Goal: Use online tool/utility: Utilize a website feature to perform a specific function

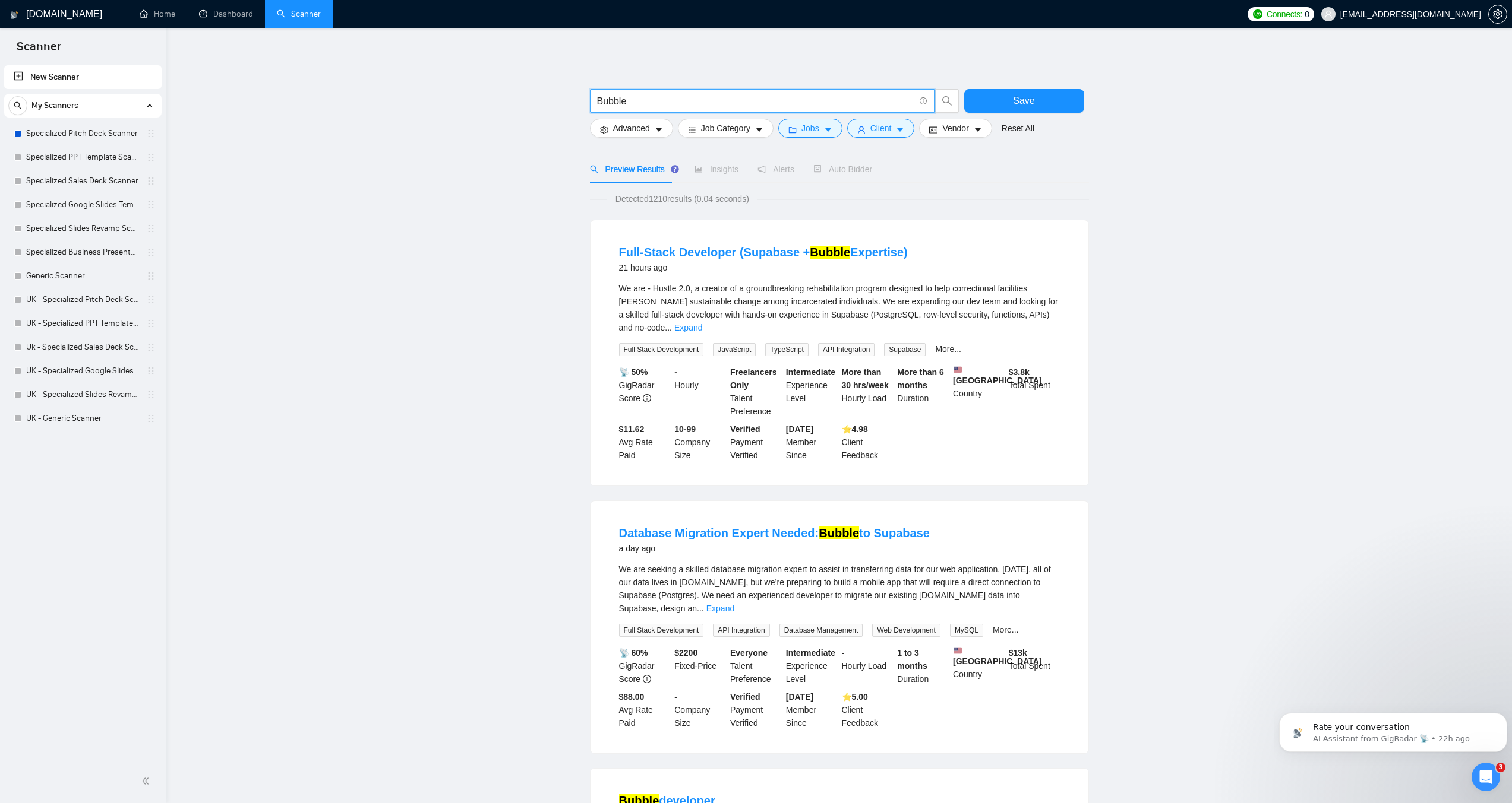
drag, startPoint x: 0, startPoint y: 0, endPoint x: 863, endPoint y: 76, distance: 866.3
click at [34, 135] on link "Specialized Pitch Deck Scanner" at bounding box center [83, 133] width 113 height 24
click at [57, 132] on link "Specialized Pitch Deck Scanner" at bounding box center [83, 133] width 113 height 24
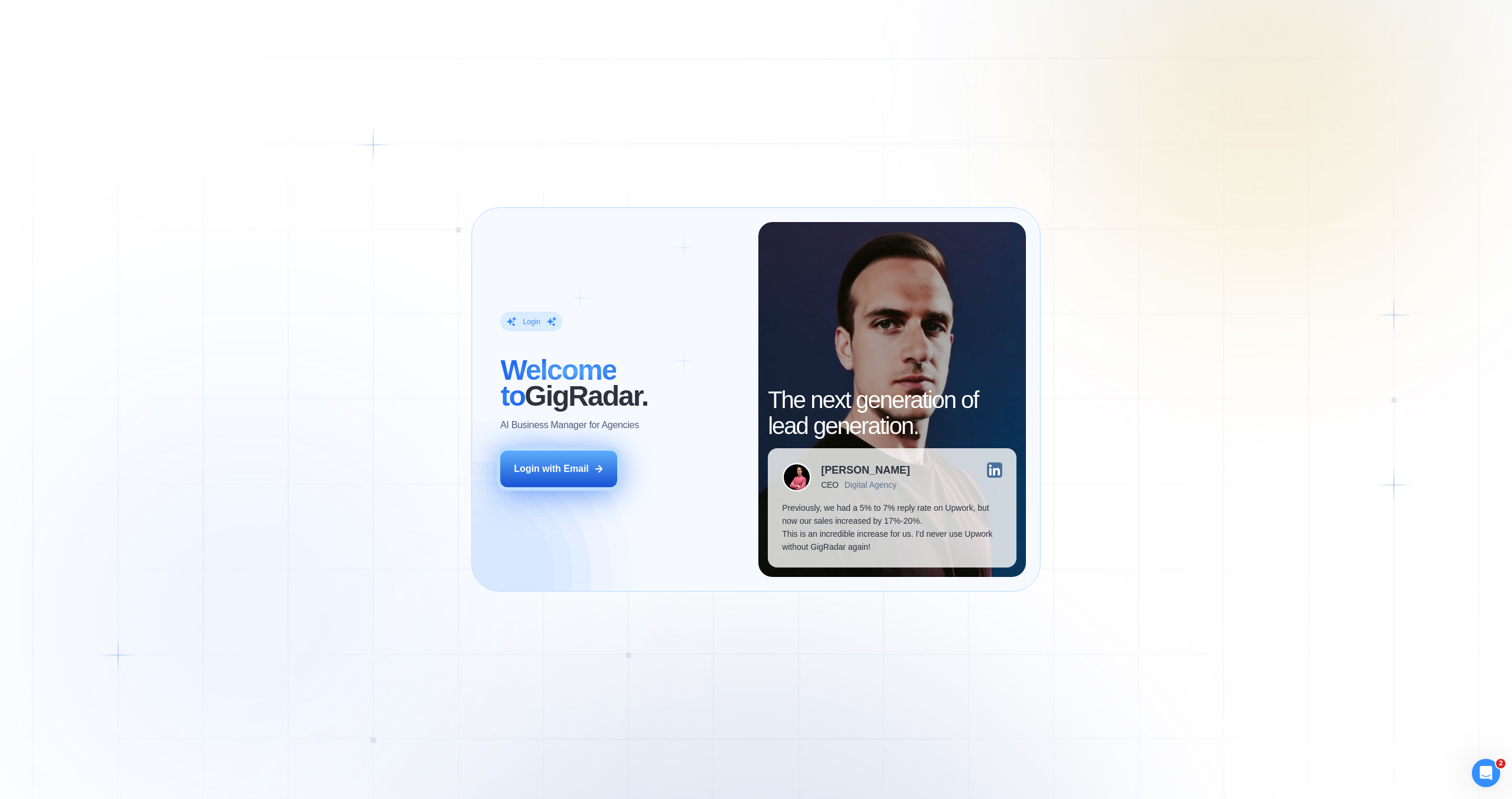
click at [588, 479] on button "Login with Email" at bounding box center [559, 469] width 117 height 37
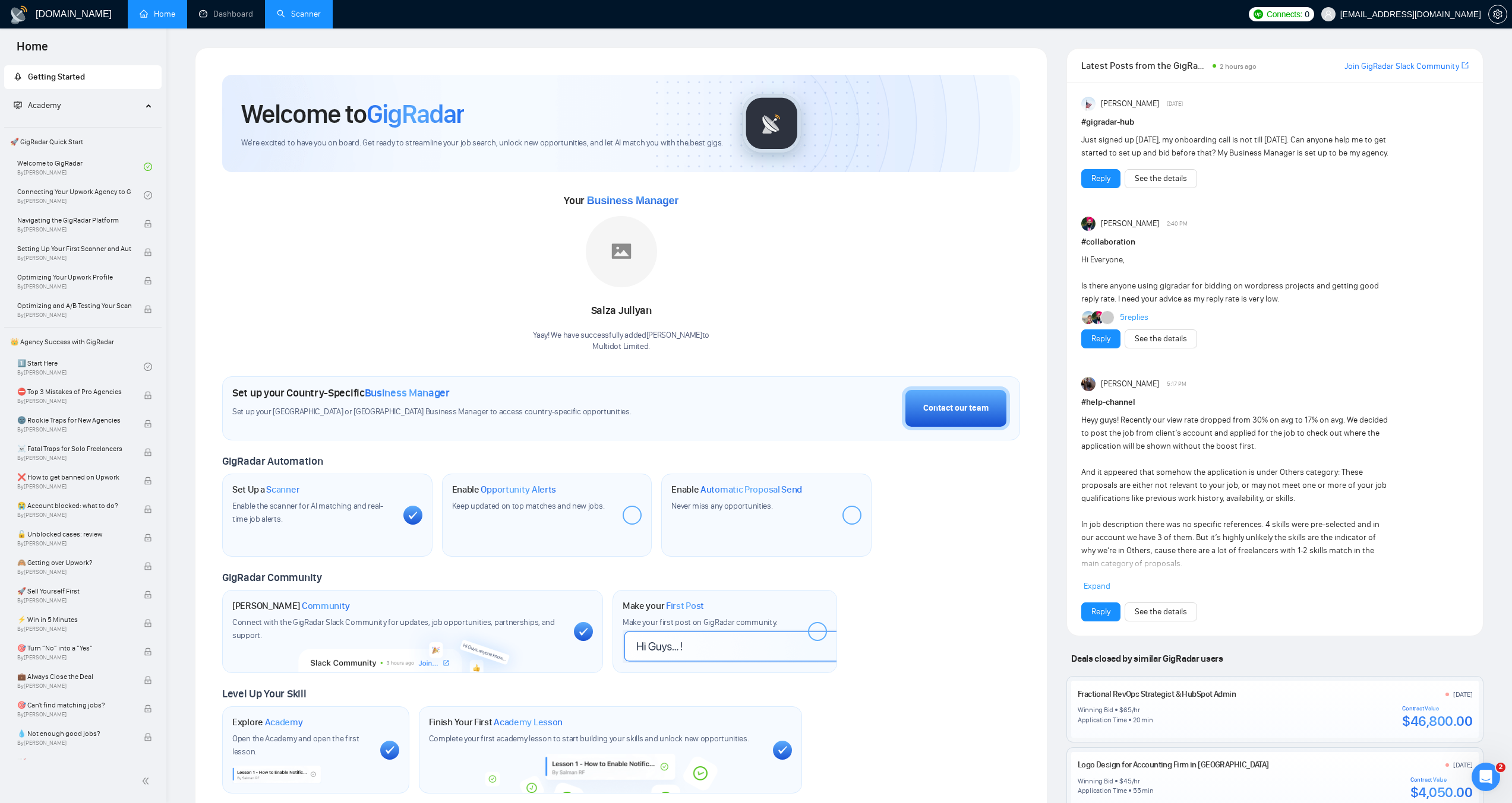
click at [304, 19] on link "Scanner" at bounding box center [299, 14] width 44 height 10
